Goal: Check status: Check status

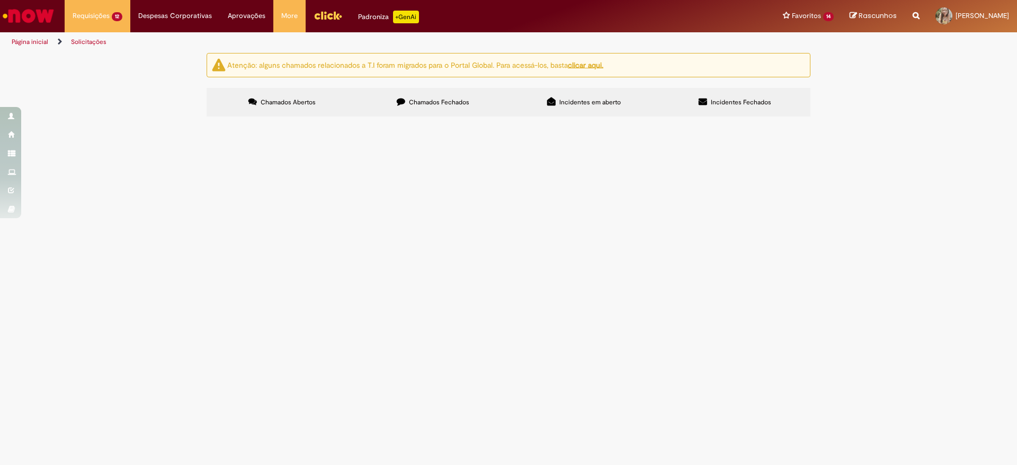
click at [0, 0] on span "Pendente Usuário" at bounding box center [0, 0] width 0 height 0
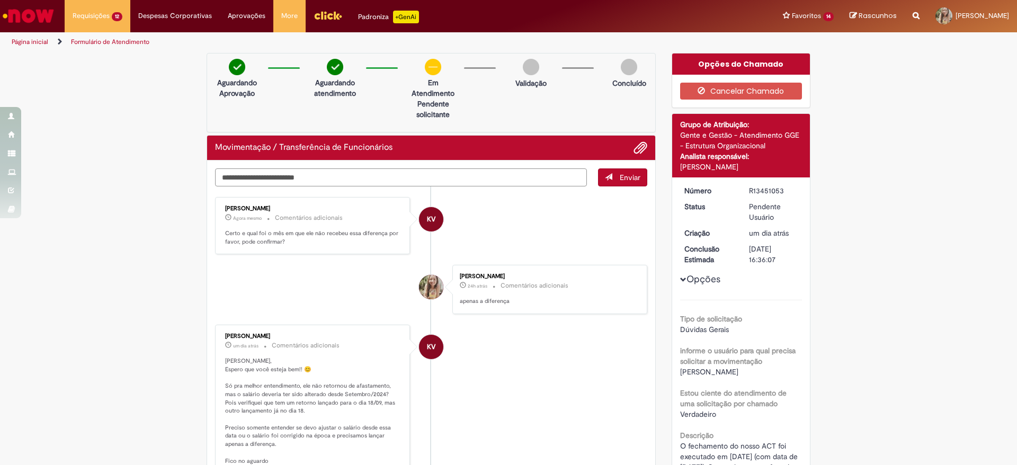
click at [462, 184] on textarea "Digite sua mensagem aqui..." at bounding box center [401, 178] width 372 height 18
type textarea "**********"
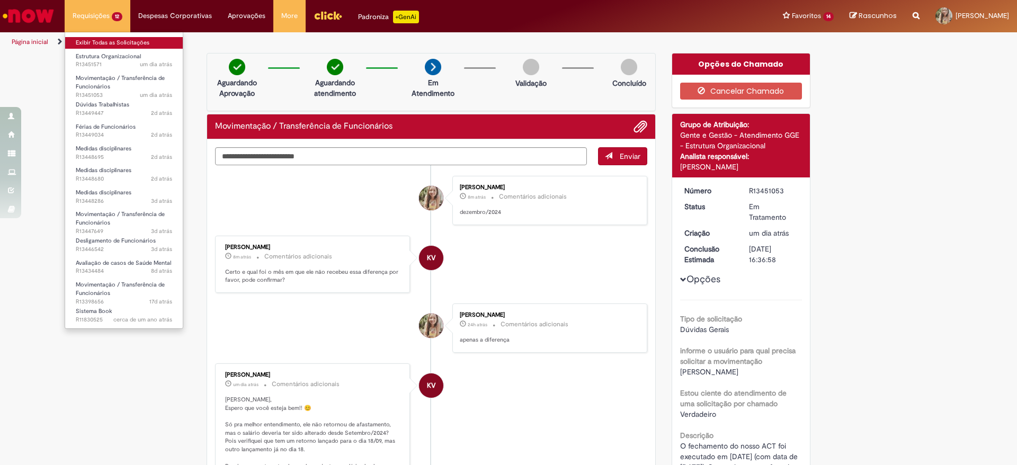
click at [116, 44] on link "Exibir Todas as Solicitações" at bounding box center [124, 43] width 118 height 12
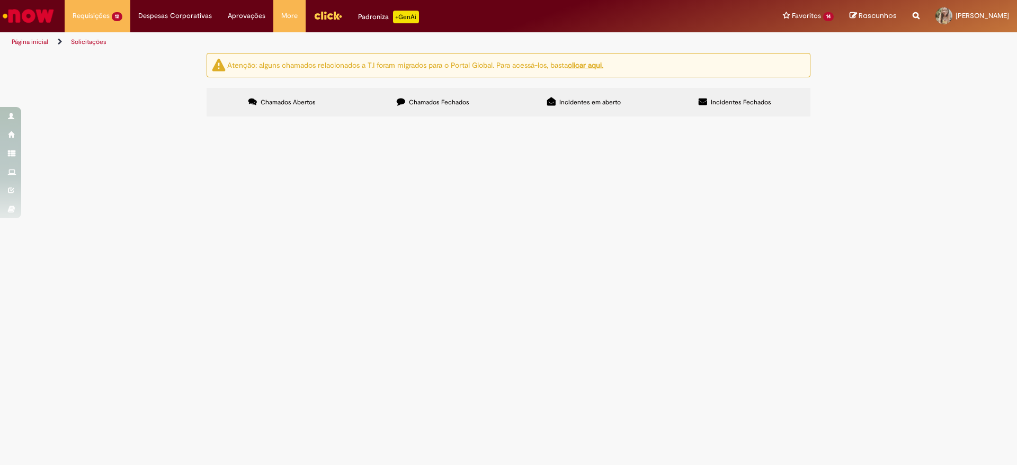
click at [0, 0] on span "Pendente Usuário" at bounding box center [0, 0] width 0 height 0
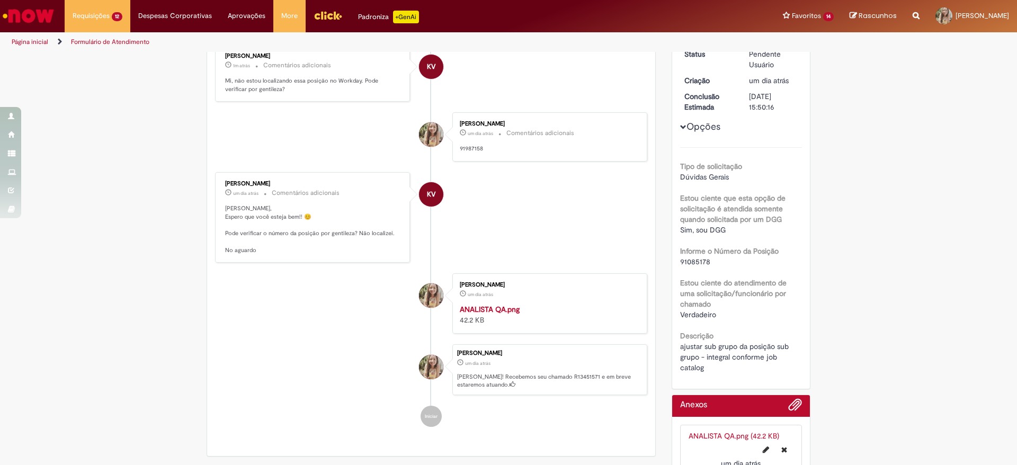
scroll to position [159, 0]
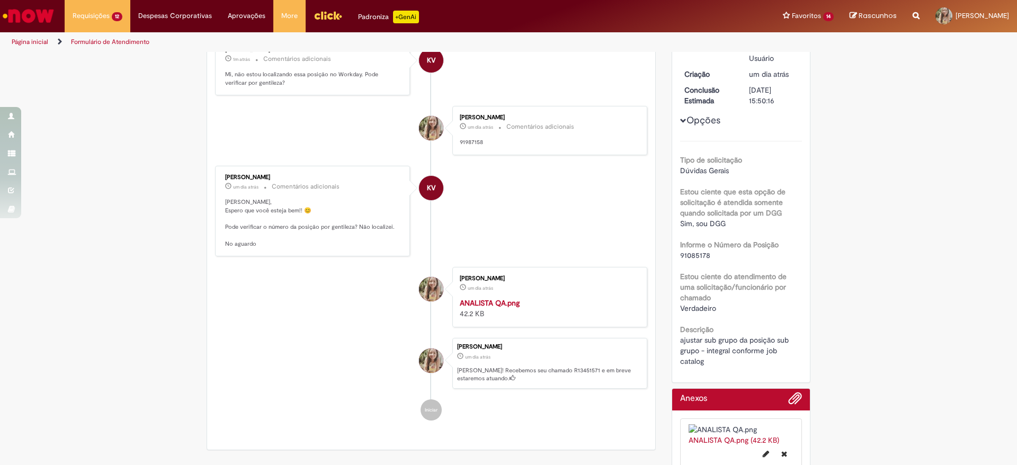
click at [355, 349] on ul "KV [PERSON_NAME] 1m atrás 1m atrás Comentários adicionais Mi, não estou localiz…" at bounding box center [431, 230] width 432 height 404
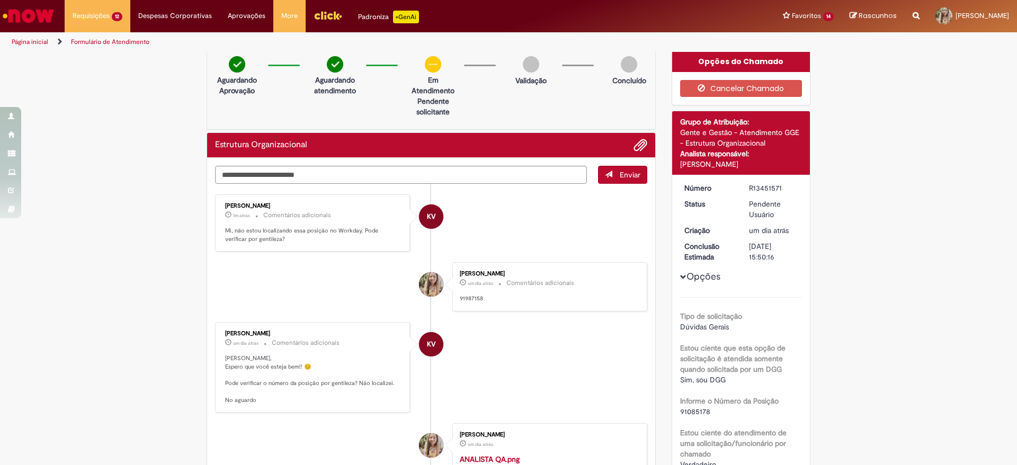
scroll to position [0, 0]
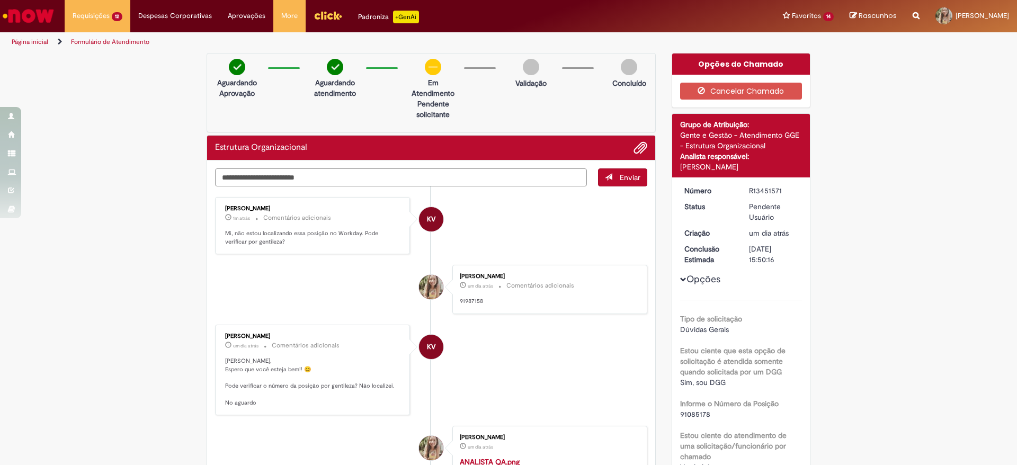
click at [474, 184] on textarea "Digite sua mensagem aqui..." at bounding box center [401, 178] width 372 height 18
type textarea "********"
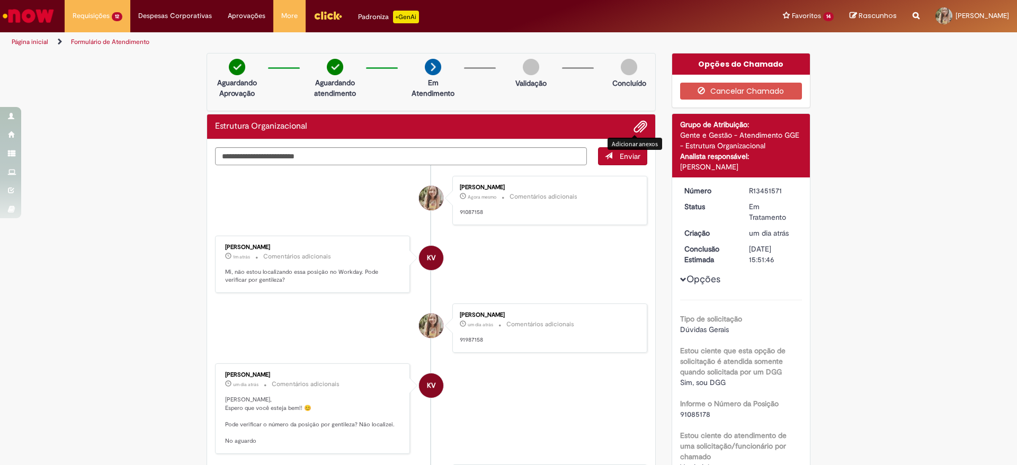
click at [640, 129] on span "Adicionar anexos" at bounding box center [640, 127] width 13 height 13
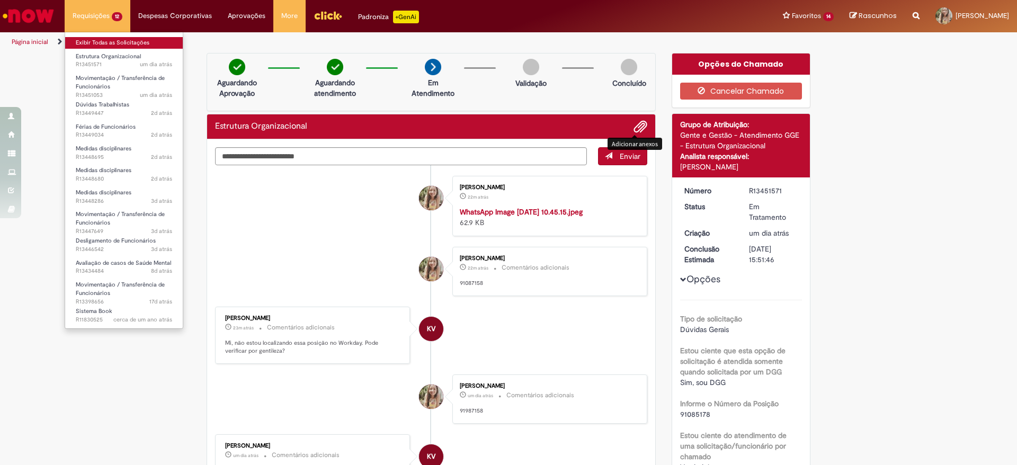
click at [96, 39] on link "Exibir Todas as Solicitações" at bounding box center [124, 43] width 118 height 12
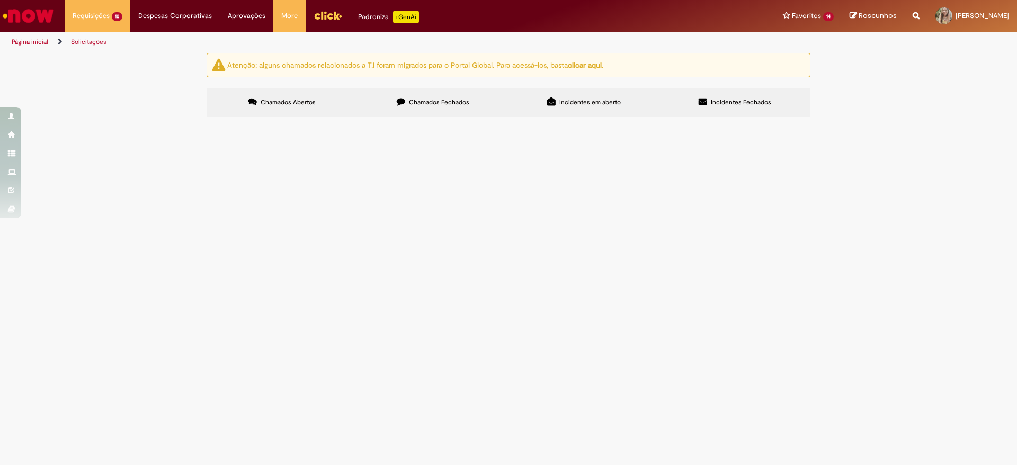
scroll to position [238, 0]
click at [0, 0] on span "Em Validação" at bounding box center [0, 0] width 0 height 0
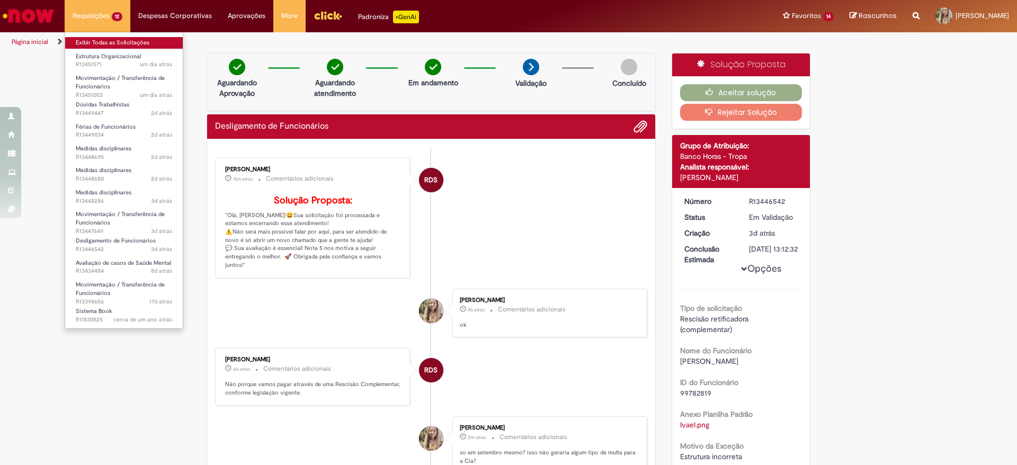
click at [113, 39] on link "Exibir Todas as Solicitações" at bounding box center [124, 43] width 118 height 12
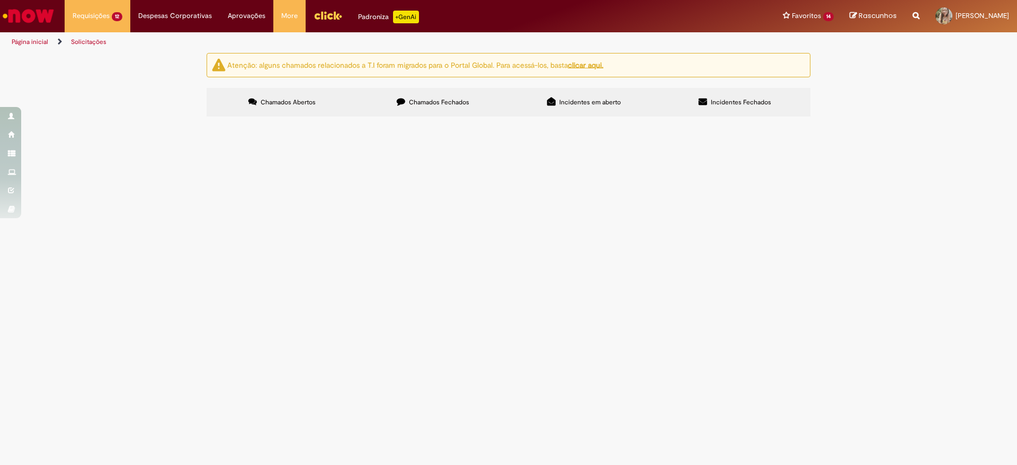
click at [0, 0] on span "Estrutura Organizacional" at bounding box center [0, 0] width 0 height 0
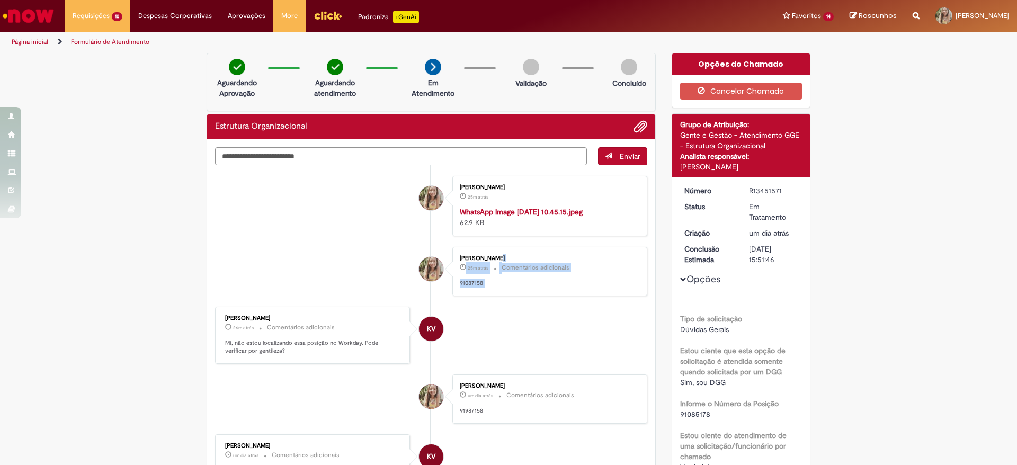
drag, startPoint x: 216, startPoint y: 365, endPoint x: 260, endPoint y: 364, distance: 44.5
click at [260, 364] on ul "[PERSON_NAME] 25m atrás 25 minutos atrás WhatsApp Image [DATE] 10.45.15.jpeg 62…" at bounding box center [431, 432] width 432 height 535
click at [293, 344] on ul "[PERSON_NAME] 25m atrás 25 minutos atrás WhatsApp Image [DATE] 10.45.15.jpeg 62…" at bounding box center [431, 432] width 432 height 535
drag, startPoint x: 253, startPoint y: 426, endPoint x: 206, endPoint y: 426, distance: 47.2
click at [207, 426] on div "Enviar [PERSON_NAME] 25m atrás 25 minutos atrás WhatsApp Image [DATE] 10.45.15.…" at bounding box center [431, 428] width 448 height 579
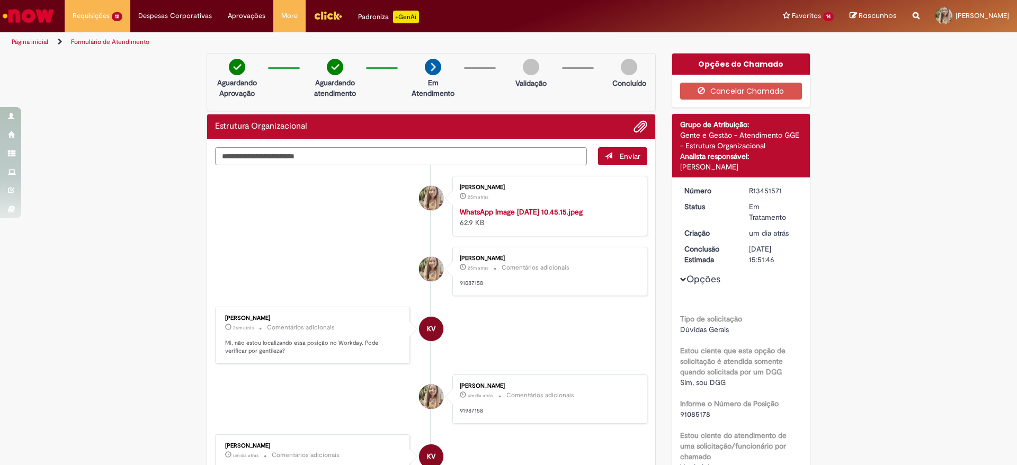
click at [313, 296] on li "[PERSON_NAME] 25m atrás 25 minutos atrás Comentários adicionais 91087158" at bounding box center [431, 271] width 432 height 49
drag, startPoint x: 260, startPoint y: 424, endPoint x: 218, endPoint y: 421, distance: 42.5
click at [218, 361] on div "[PERSON_NAME] 26m atrás 26 minutos atrás Comentários adicionais Mi, não estou l…" at bounding box center [312, 335] width 189 height 51
copy div "[PERSON_NAME]"
